Goal: Information Seeking & Learning: Learn about a topic

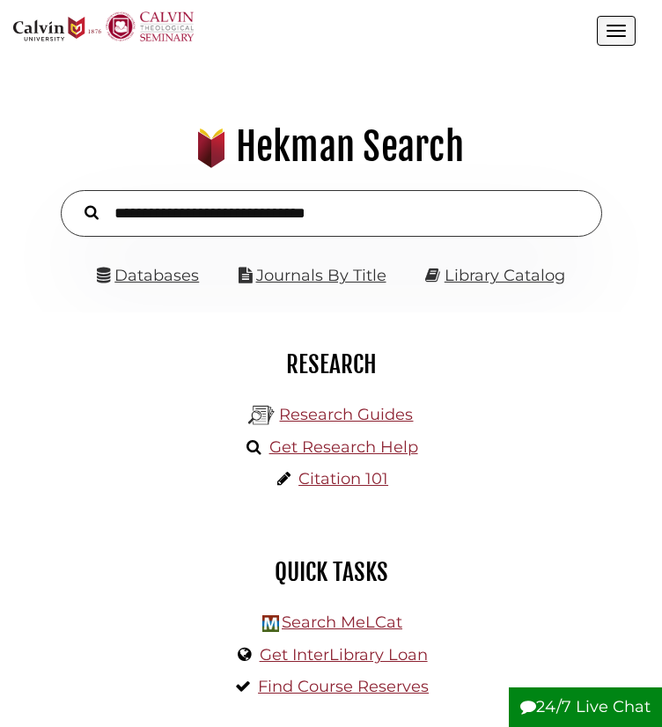
scroll to position [203, 609]
click at [162, 285] on link "Databases" at bounding box center [148, 275] width 102 height 19
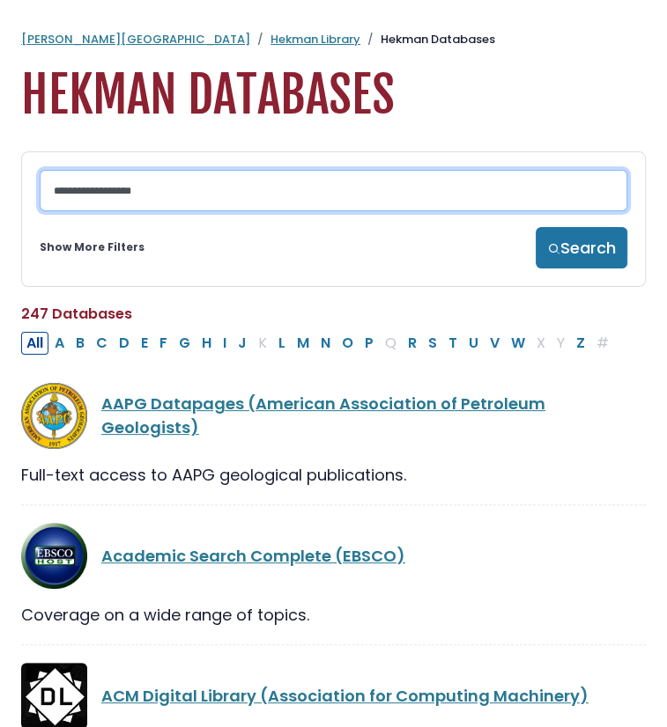
click at [135, 195] on input "Search database by title or keyword" at bounding box center [333, 190] width 587 height 41
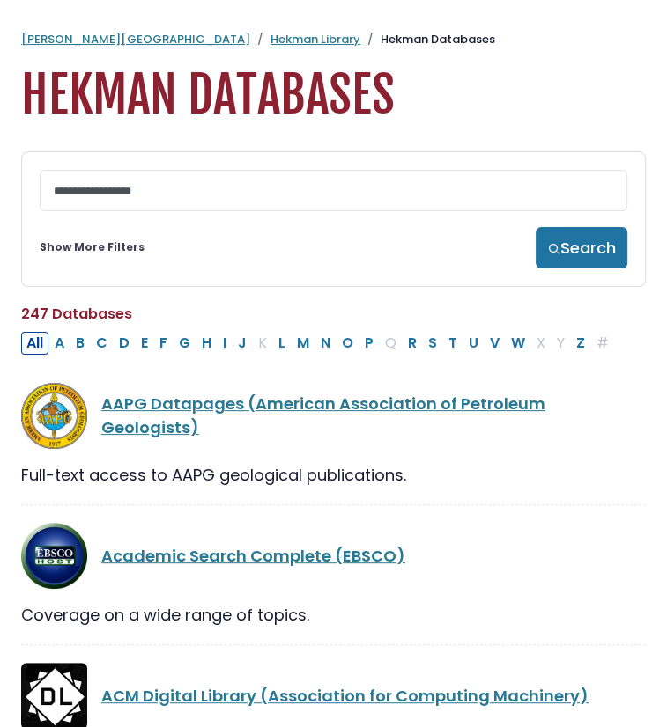
click at [109, 266] on div "Show More Filters Search" at bounding box center [333, 247] width 587 height 41
click at [111, 248] on link "Show More Filters" at bounding box center [92, 248] width 105 height 16
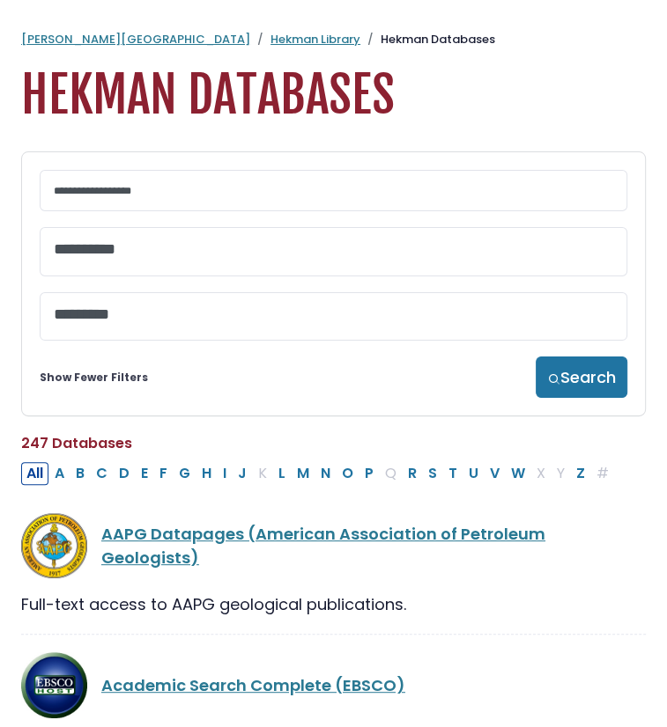
click at [115, 256] on textarea "Search" at bounding box center [333, 250] width 559 height 18
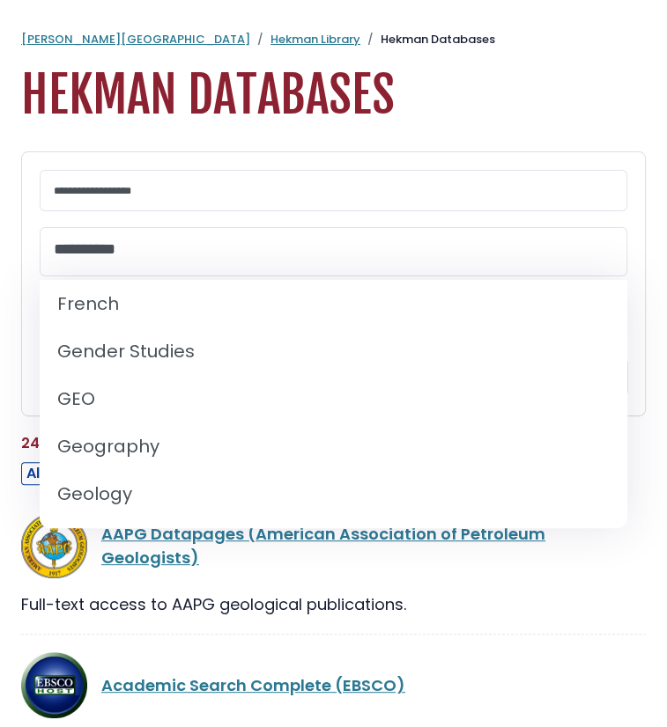
scroll to position [881, 0]
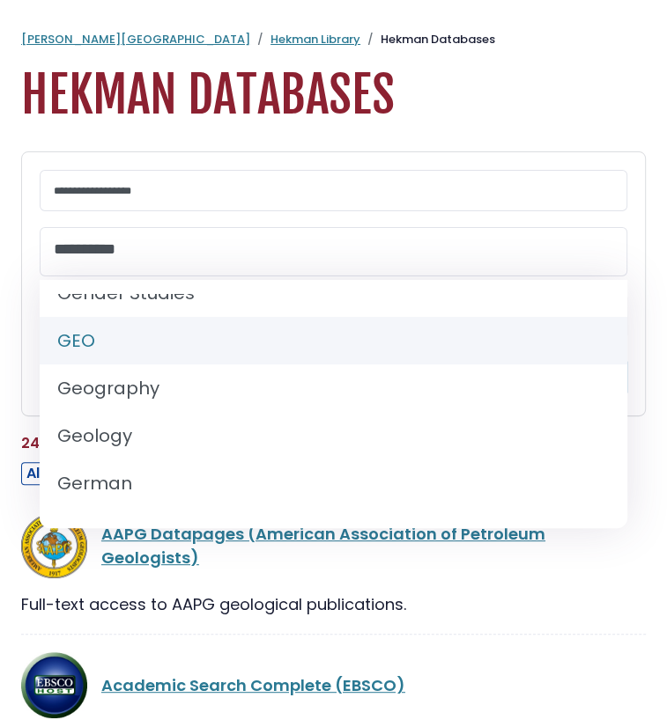
select select "*****"
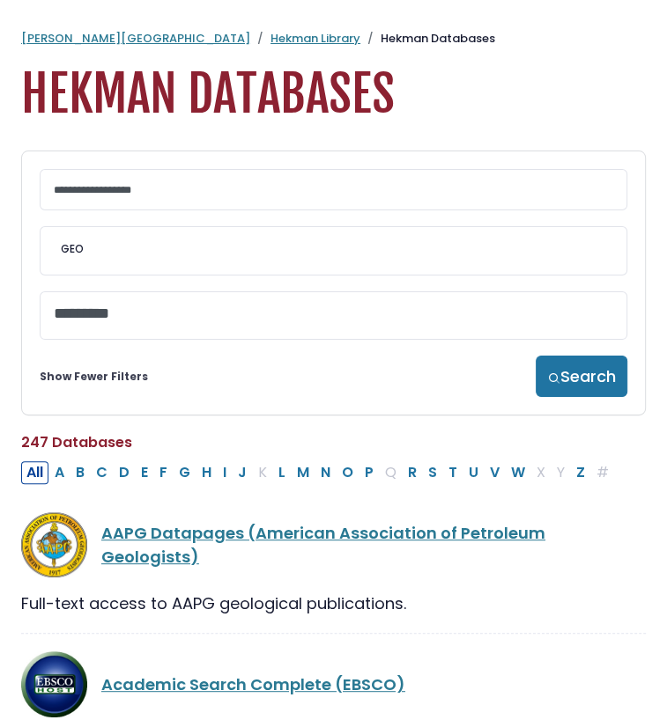
scroll to position [0, 0]
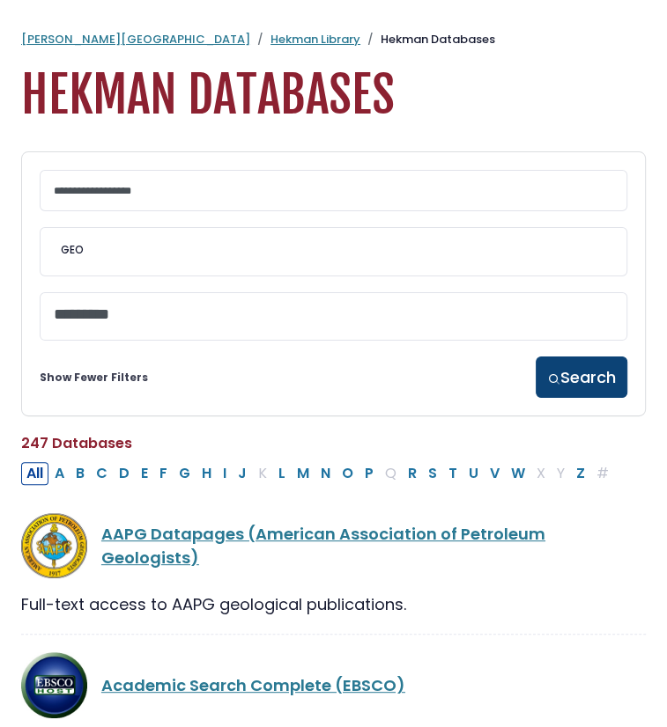
click at [547, 374] on img "submit" at bounding box center [553, 378] width 13 height 13
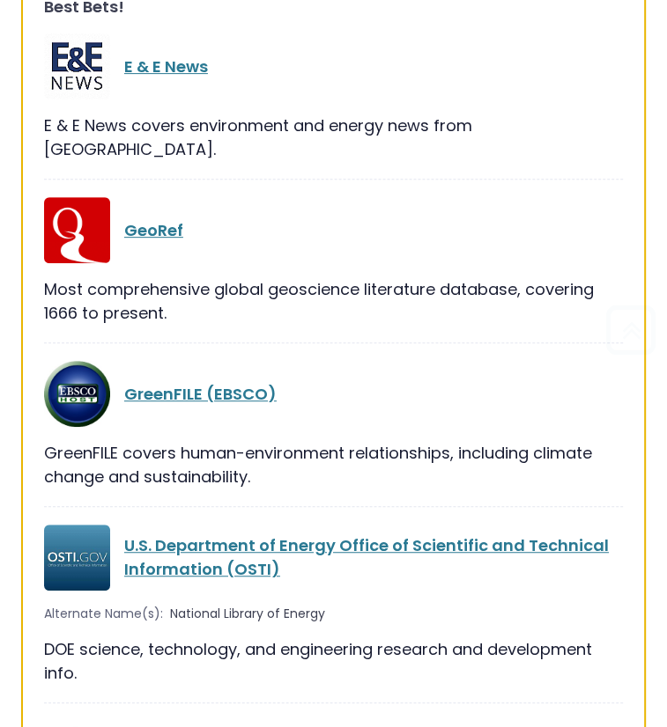
scroll to position [352, 0]
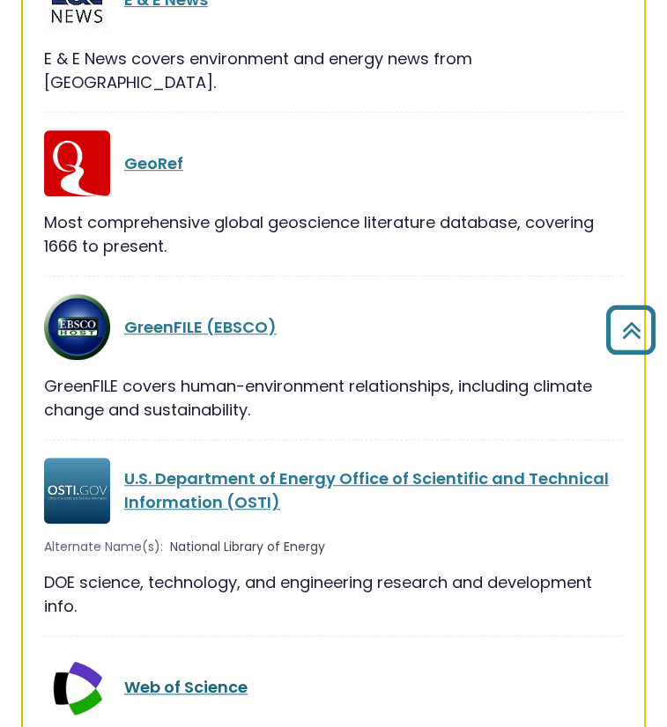
drag, startPoint x: 184, startPoint y: 659, endPoint x: 157, endPoint y: 658, distance: 27.3
click at [185, 676] on link "Web of Science" at bounding box center [185, 687] width 123 height 22
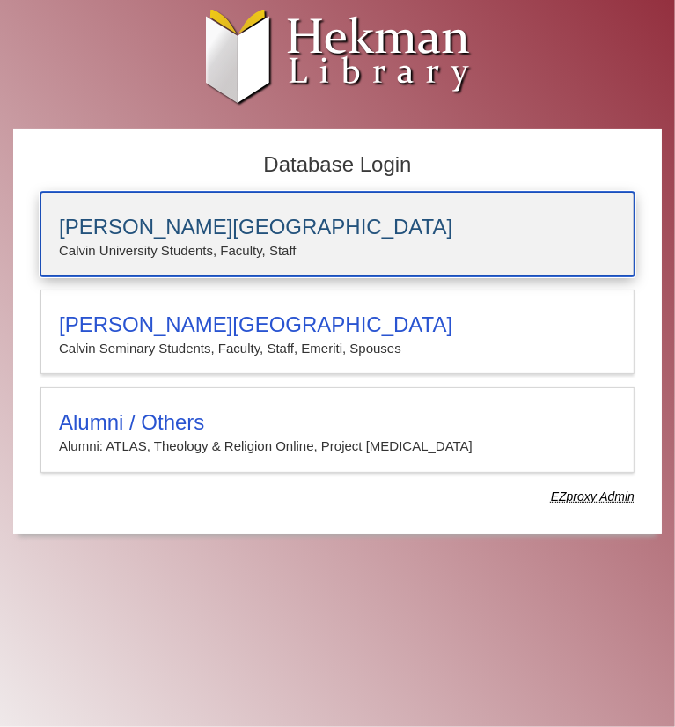
click at [171, 210] on div "Calvin University Calvin University Students, Faculty, Staff" at bounding box center [338, 234] width 594 height 85
